Goal: Contribute content: Contribute content

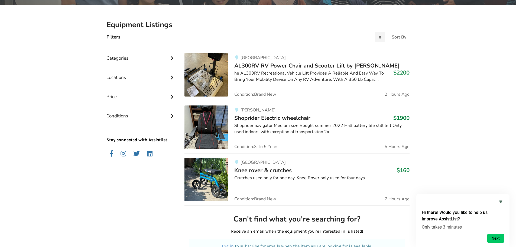
scroll to position [108, 0]
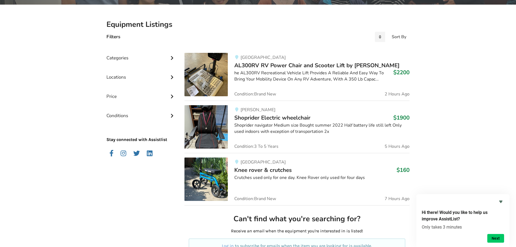
click at [121, 58] on div "Categories" at bounding box center [140, 53] width 69 height 19
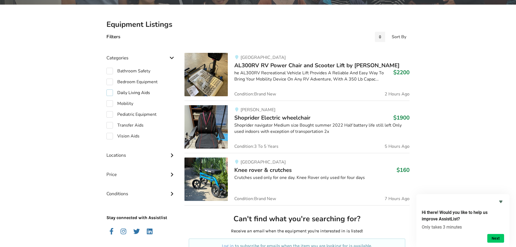
click at [111, 92] on label "Daily Living Aids" at bounding box center [128, 92] width 44 height 6
checkbox input "true"
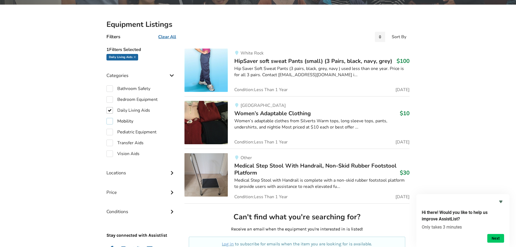
click at [111, 121] on label "Mobility" at bounding box center [119, 121] width 27 height 6
checkbox input "true"
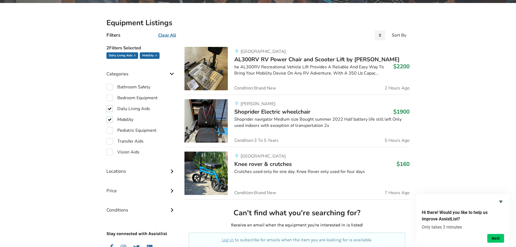
scroll to position [54, 0]
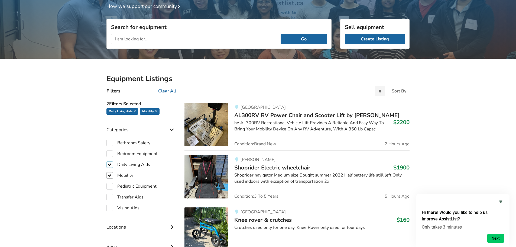
click at [109, 165] on label "Daily Living Aids" at bounding box center [128, 164] width 44 height 6
checkbox input "false"
click at [109, 173] on label "Mobility" at bounding box center [119, 175] width 27 height 6
checkbox input "false"
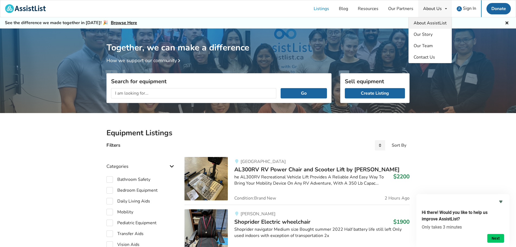
click at [433, 23] on span "About AssistList" at bounding box center [429, 23] width 33 height 6
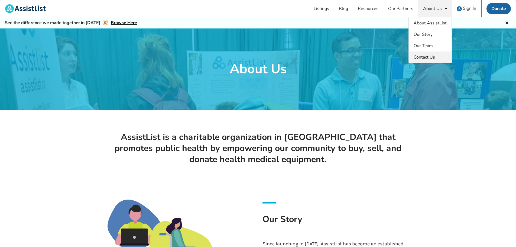
click at [418, 57] on span "Contact Us" at bounding box center [423, 57] width 21 height 6
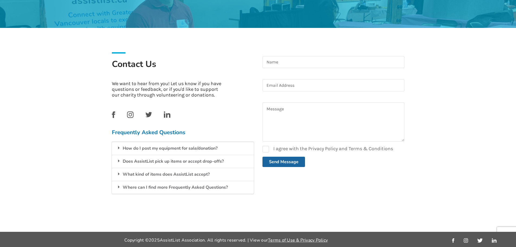
scroll to position [83, 0]
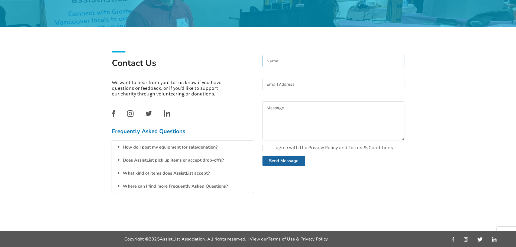
click at [298, 66] on input at bounding box center [333, 61] width 142 height 12
type input "Alex Amell"
type input "aamell@lakeheadu.ca"
type textarea "Hi,"
click at [120, 161] on icon at bounding box center [118, 159] width 5 height 4
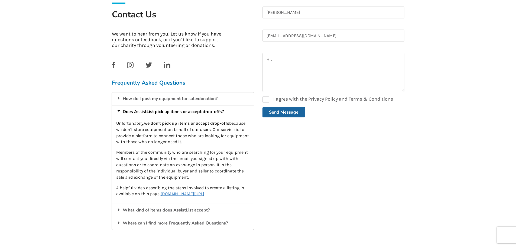
scroll to position [137, 0]
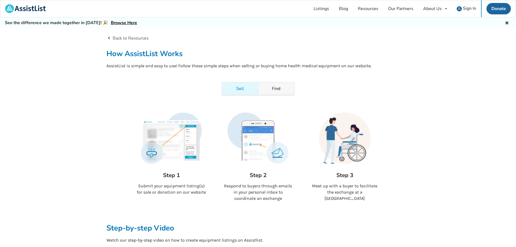
click at [269, 89] on link "Find" at bounding box center [276, 88] width 36 height 12
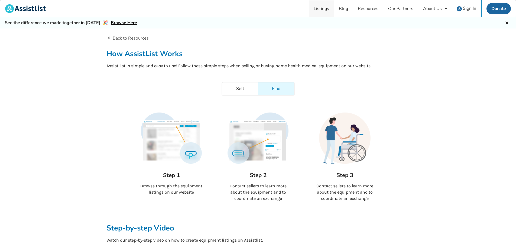
click at [319, 11] on link "Listings" at bounding box center [321, 8] width 25 height 17
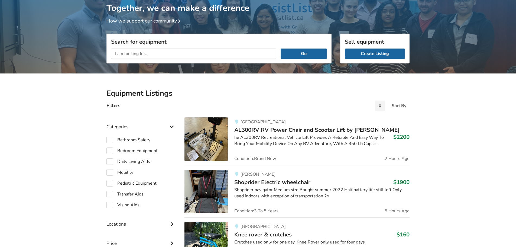
scroll to position [54, 0]
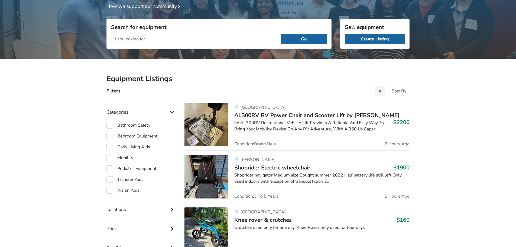
click at [187, 39] on input "text" at bounding box center [193, 39] width 165 height 10
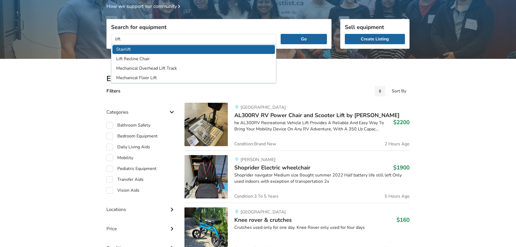
click at [120, 49] on li "Stairlift" at bounding box center [193, 49] width 162 height 9
type input "Stairlift"
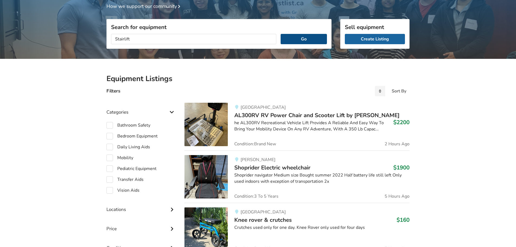
click at [312, 38] on button "Go" at bounding box center [304, 39] width 46 height 10
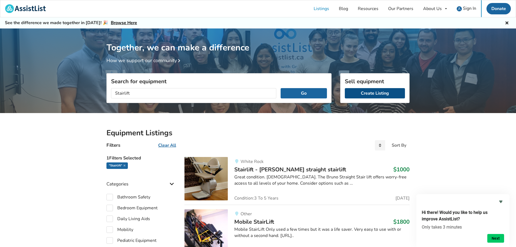
click at [373, 96] on link "Create Listing" at bounding box center [375, 93] width 60 height 10
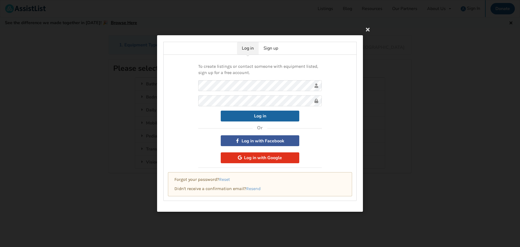
click at [279, 158] on button "Log in with Google" at bounding box center [260, 157] width 79 height 11
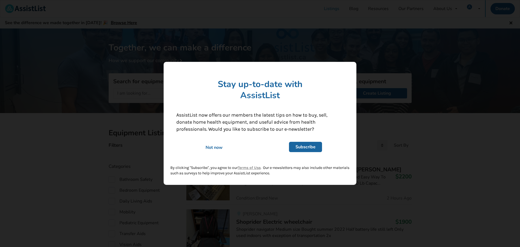
click at [211, 147] on div "Not now" at bounding box center [213, 148] width 83 height 6
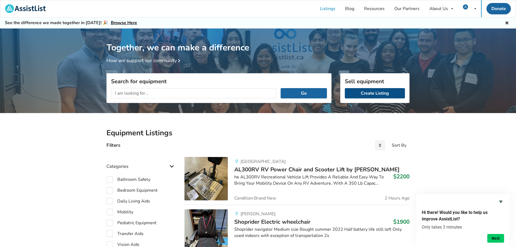
click at [378, 95] on link "Create Listing" at bounding box center [375, 93] width 60 height 10
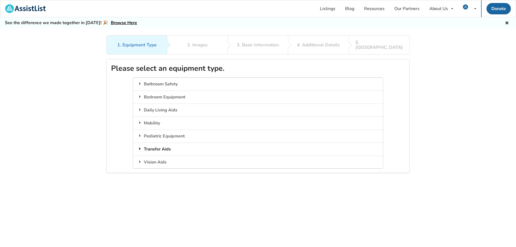
click at [141, 146] on icon at bounding box center [139, 148] width 5 height 4
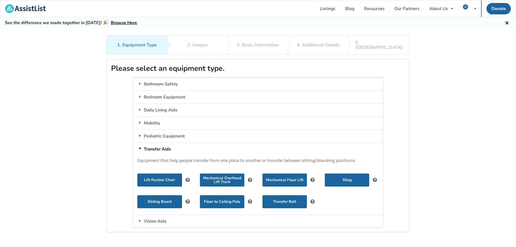
drag, startPoint x: 140, startPoint y: 145, endPoint x: 139, endPoint y: 141, distance: 3.8
click at [139, 146] on icon at bounding box center [140, 148] width 4 height 5
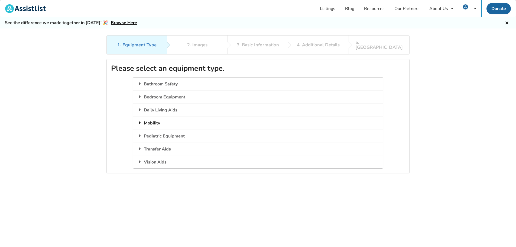
click at [138, 116] on div "Mobility" at bounding box center [258, 122] width 250 height 13
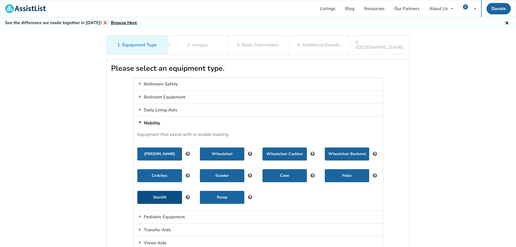
click at [163, 191] on button "Stairlift" at bounding box center [159, 197] width 44 height 13
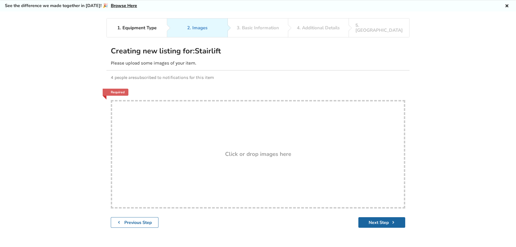
scroll to position [35, 0]
